Goal: Task Accomplishment & Management: Manage account settings

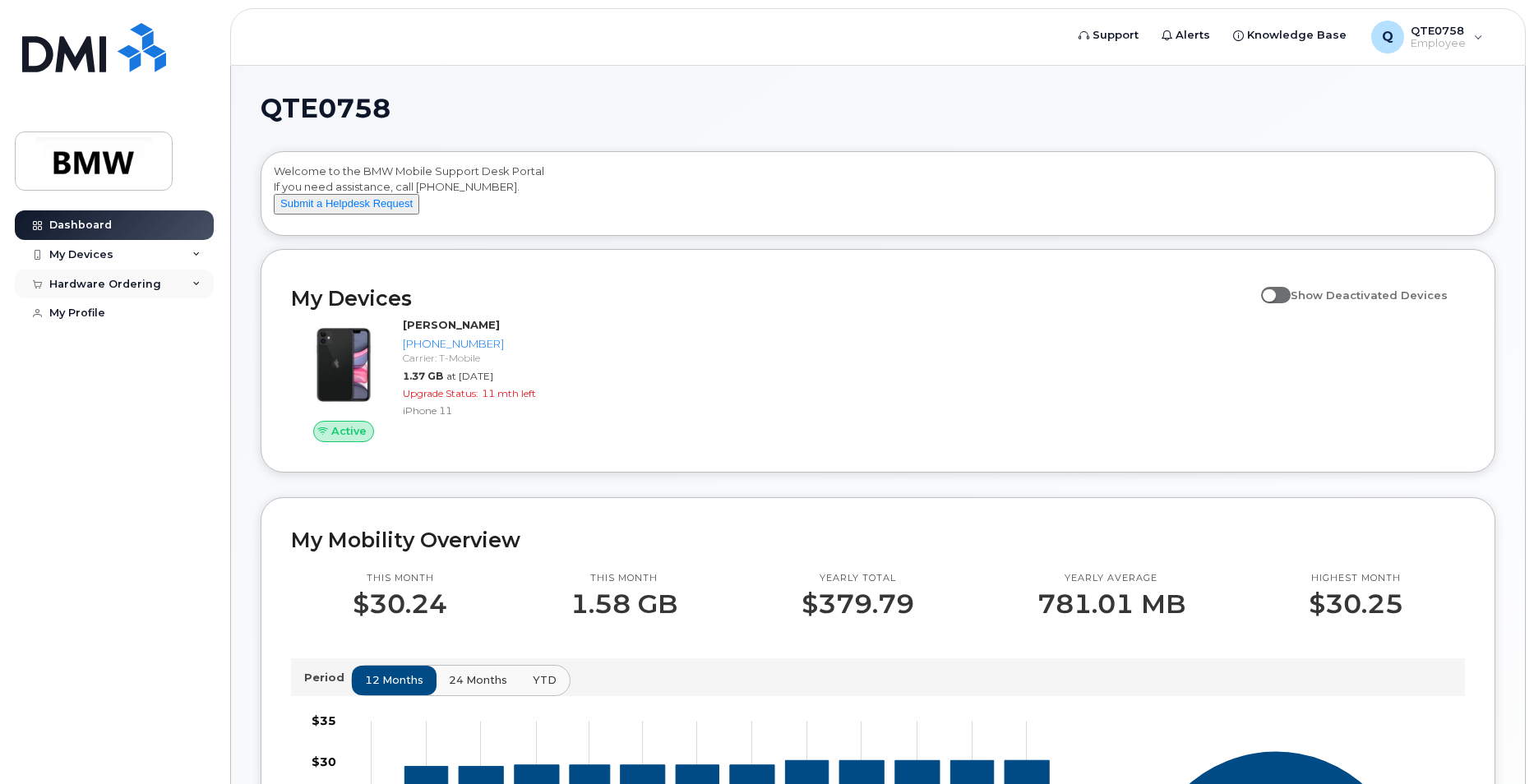
click at [152, 278] on div "Hardware Ordering" at bounding box center [105, 284] width 112 height 13
drag, startPoint x: 152, startPoint y: 278, endPoint x: 88, endPoint y: 312, distance: 72.5
click at [88, 312] on div "My Orders" at bounding box center [86, 313] width 59 height 15
